Goal: Information Seeking & Learning: Learn about a topic

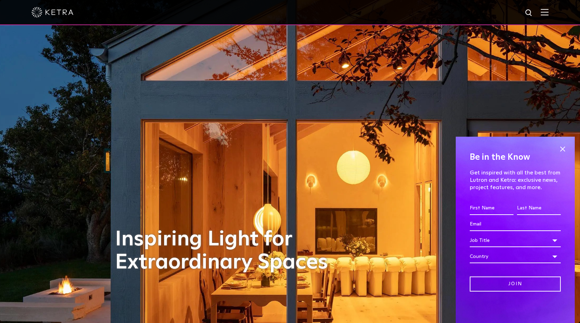
click at [555, 15] on div at bounding box center [290, 12] width 580 height 25
click at [548, 15] on img at bounding box center [545, 12] width 8 height 7
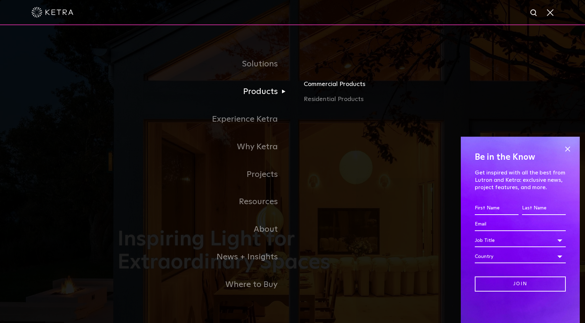
click at [321, 88] on link "Commercial Products" at bounding box center [386, 86] width 164 height 15
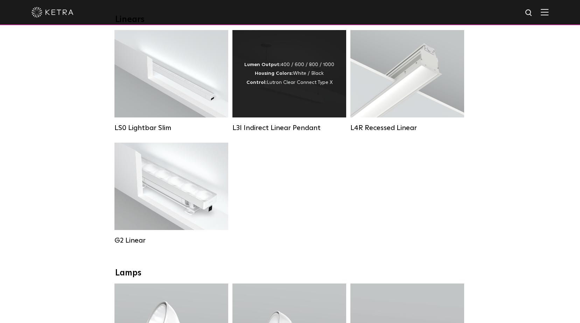
scroll to position [280, 0]
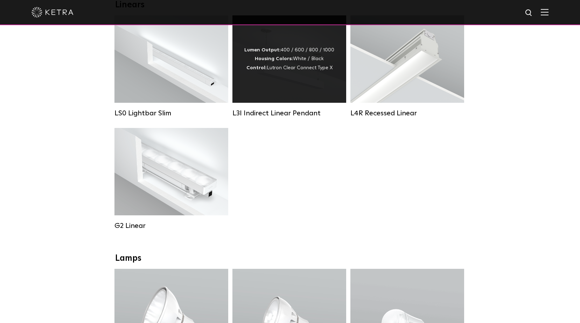
click at [295, 118] on div "L3I Indirect Linear Pendant" at bounding box center [289, 113] width 114 height 8
